Goal: Information Seeking & Learning: Learn about a topic

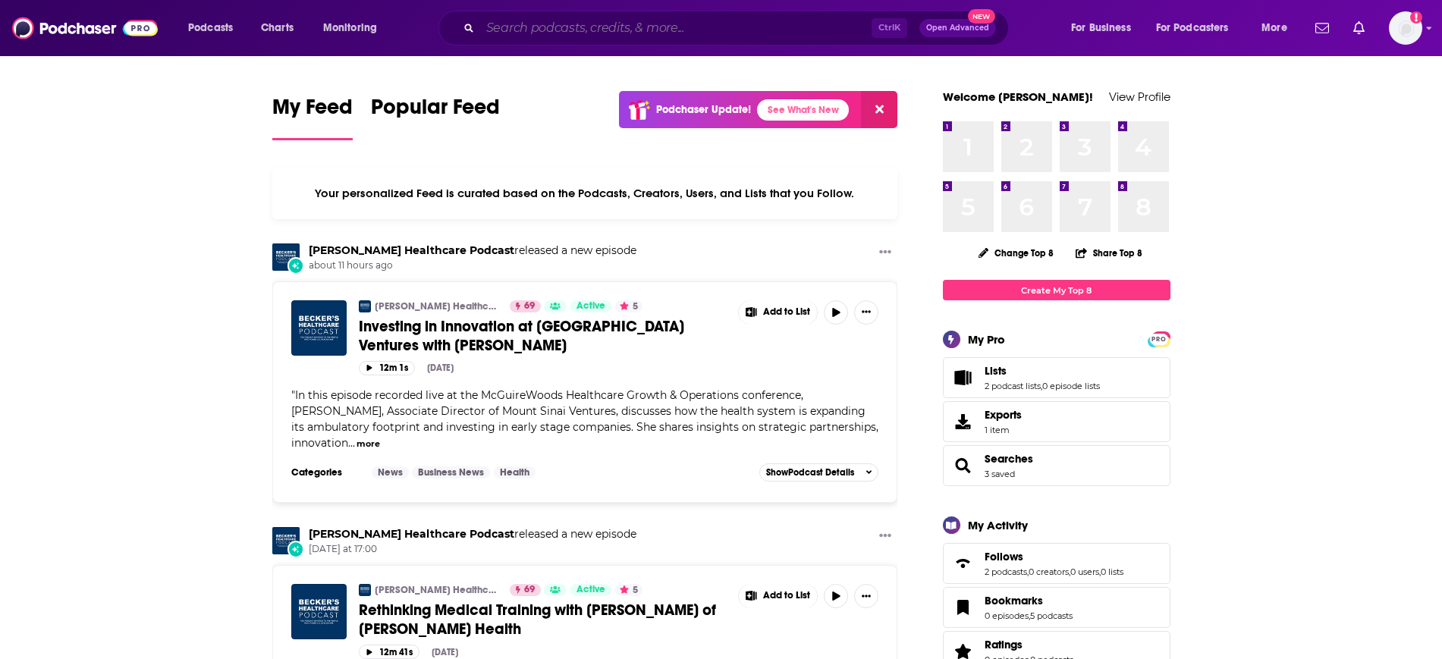
click at [585, 24] on input "Search podcasts, credits, & more..." at bounding box center [675, 28] width 391 height 24
paste input "The AFT Podcast: At the Forefront of Transactions"
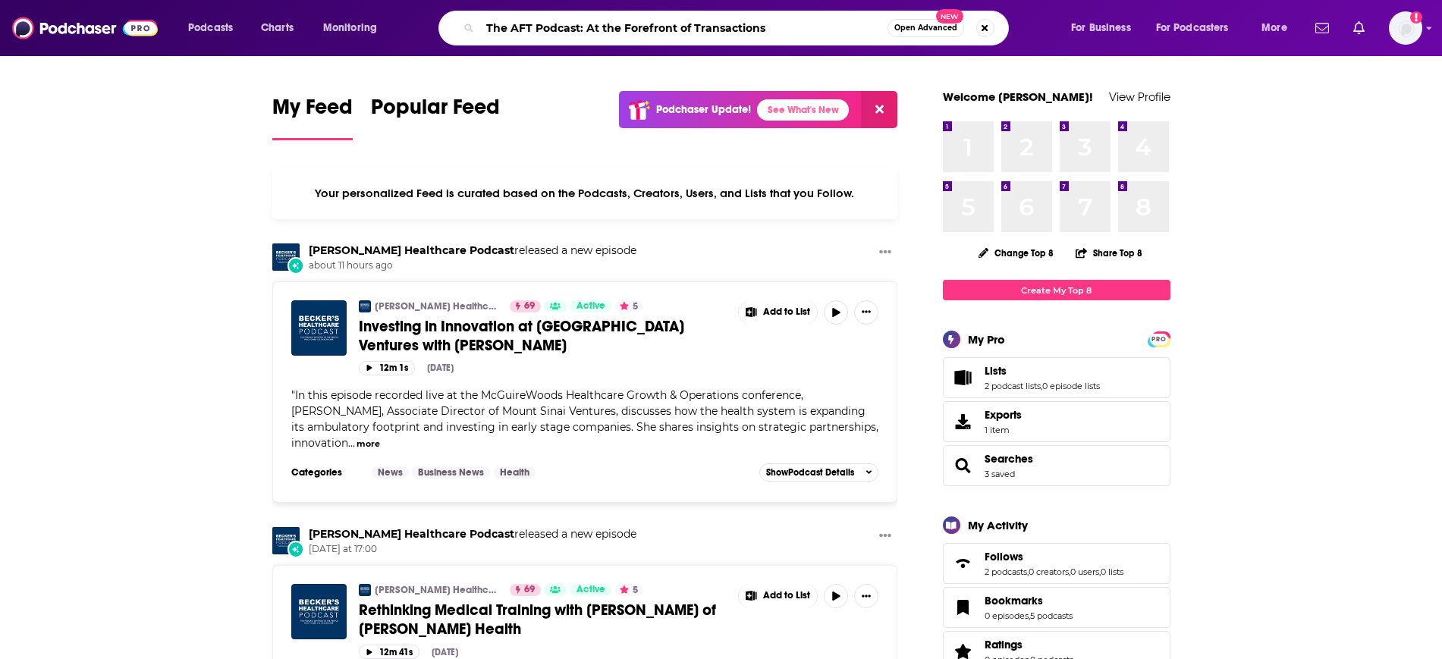
type input "The AFT Podcast: At the Forefront of Transactions"
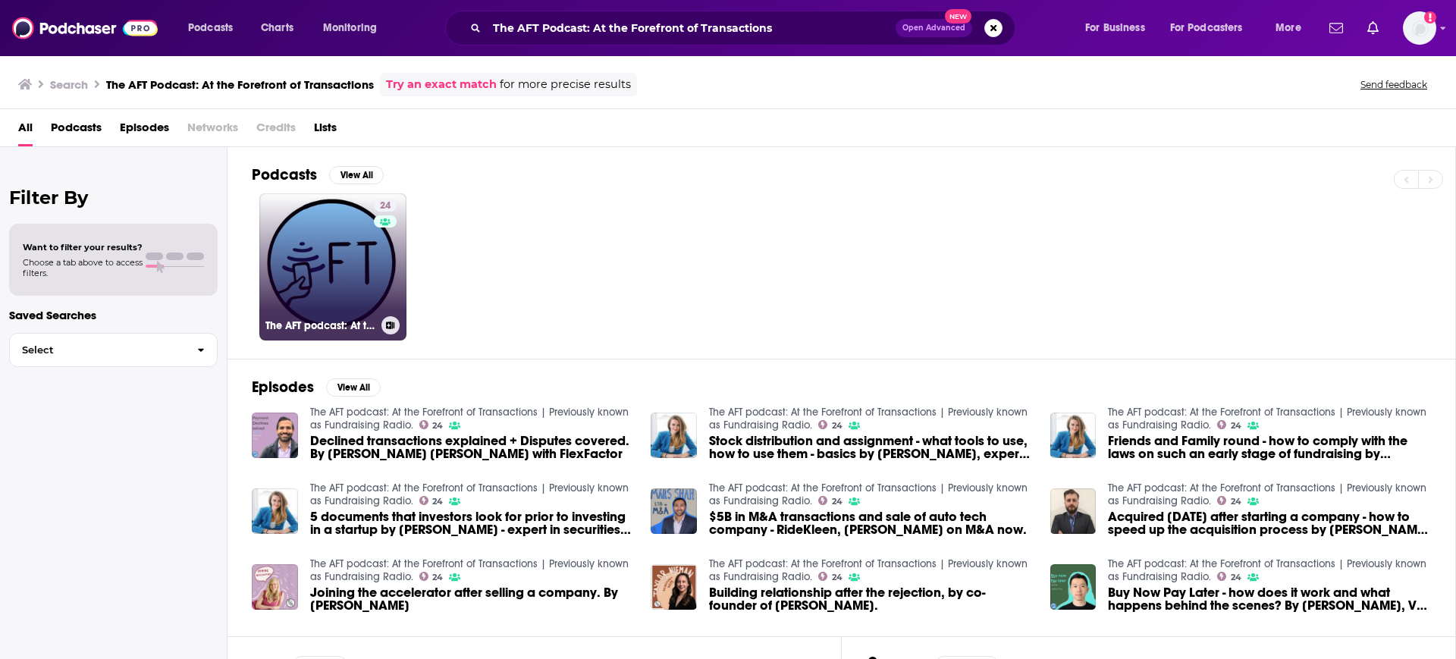
click at [322, 262] on link "24 The AFT podcast: At the Forefront of Transactions | Previously known as Fund…" at bounding box center [332, 266] width 147 height 147
